Goal: Information Seeking & Learning: Learn about a topic

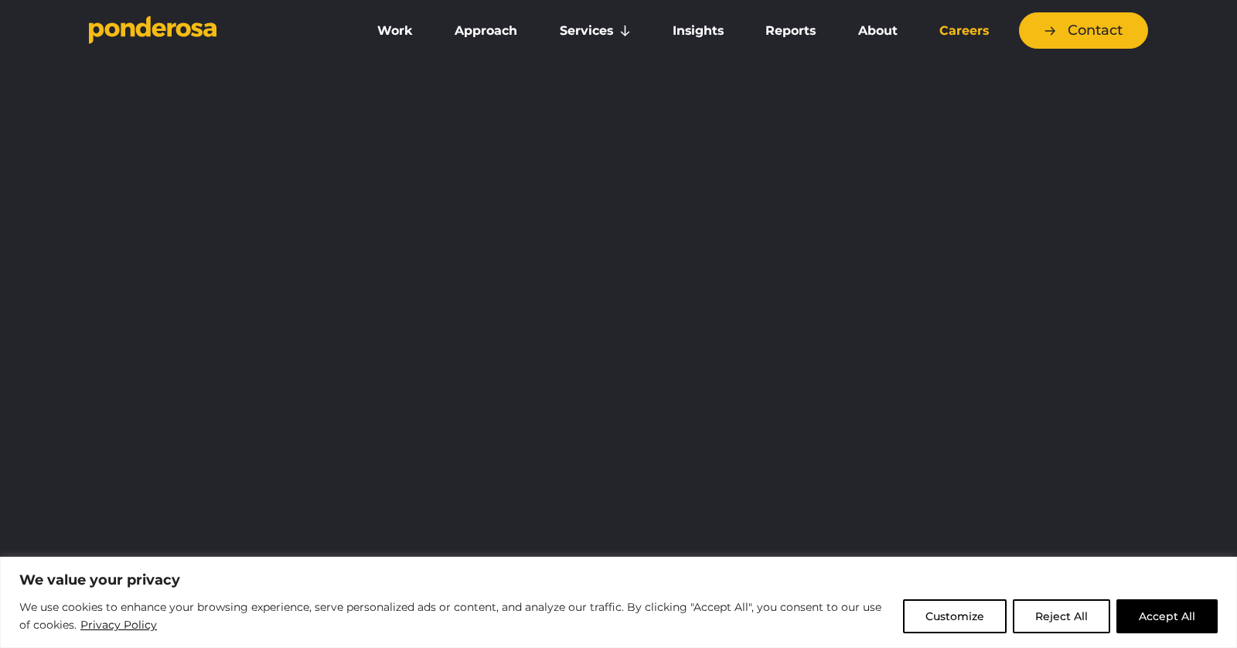
click at [967, 32] on link "Careers" at bounding box center [964, 31] width 85 height 32
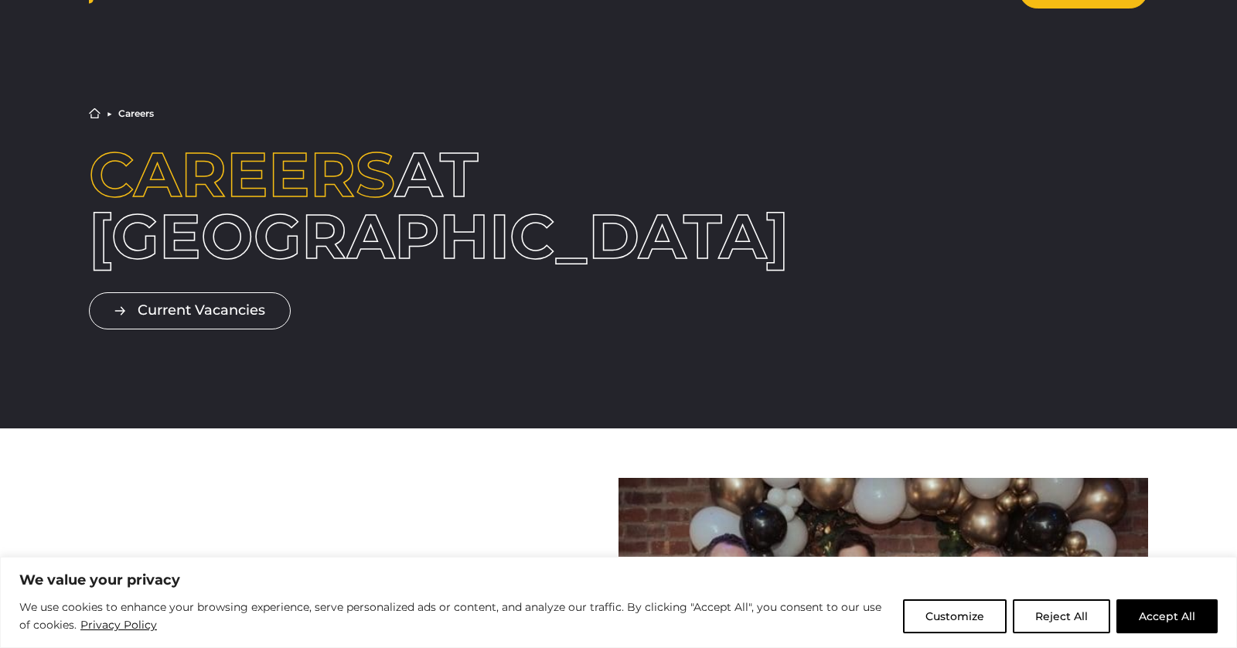
drag, startPoint x: 1166, startPoint y: 612, endPoint x: 1086, endPoint y: 583, distance: 85.6
click at [1165, 612] on button "Accept All" at bounding box center [1167, 616] width 101 height 34
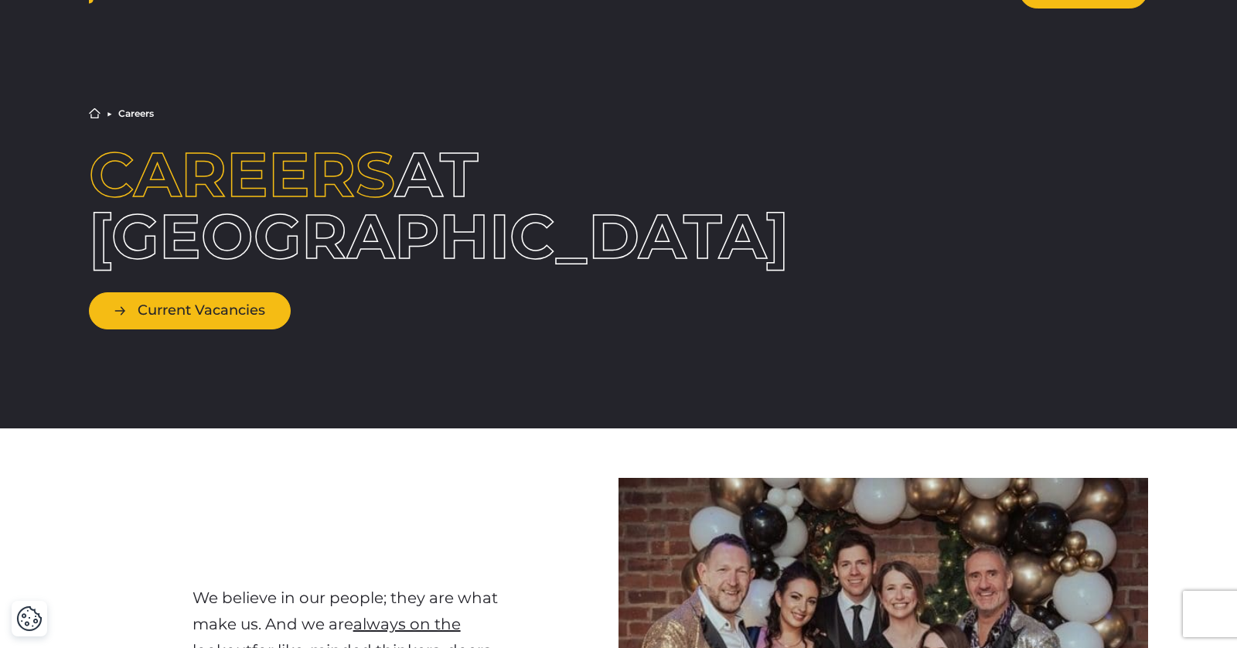
click at [187, 309] on link "Current Vacancies" at bounding box center [190, 310] width 202 height 36
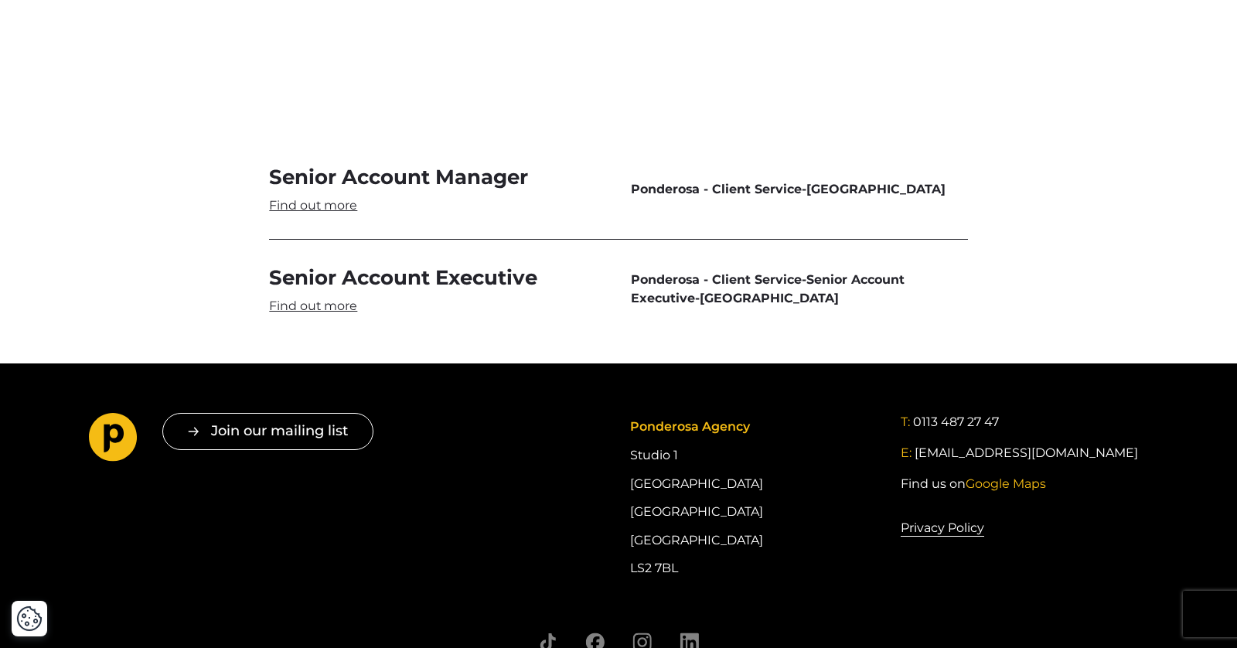
scroll to position [4634, 0]
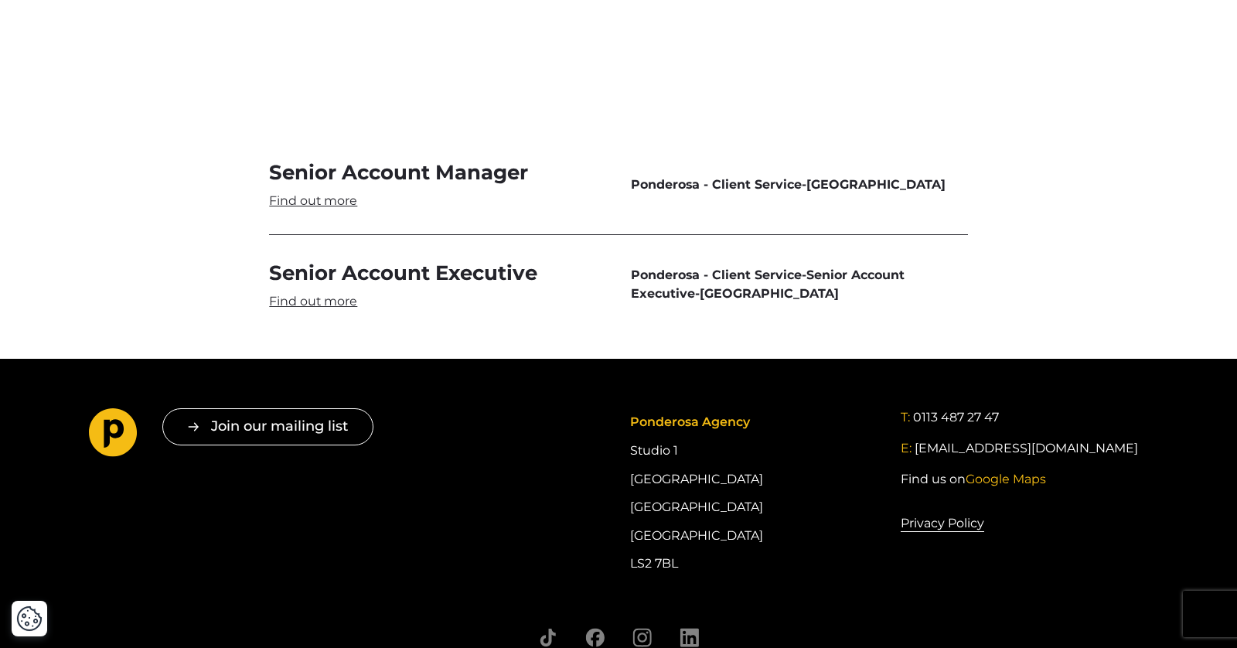
click at [343, 159] on link "Senior Account Manager" at bounding box center [437, 184] width 337 height 50
